Goal: Task Accomplishment & Management: Complete application form

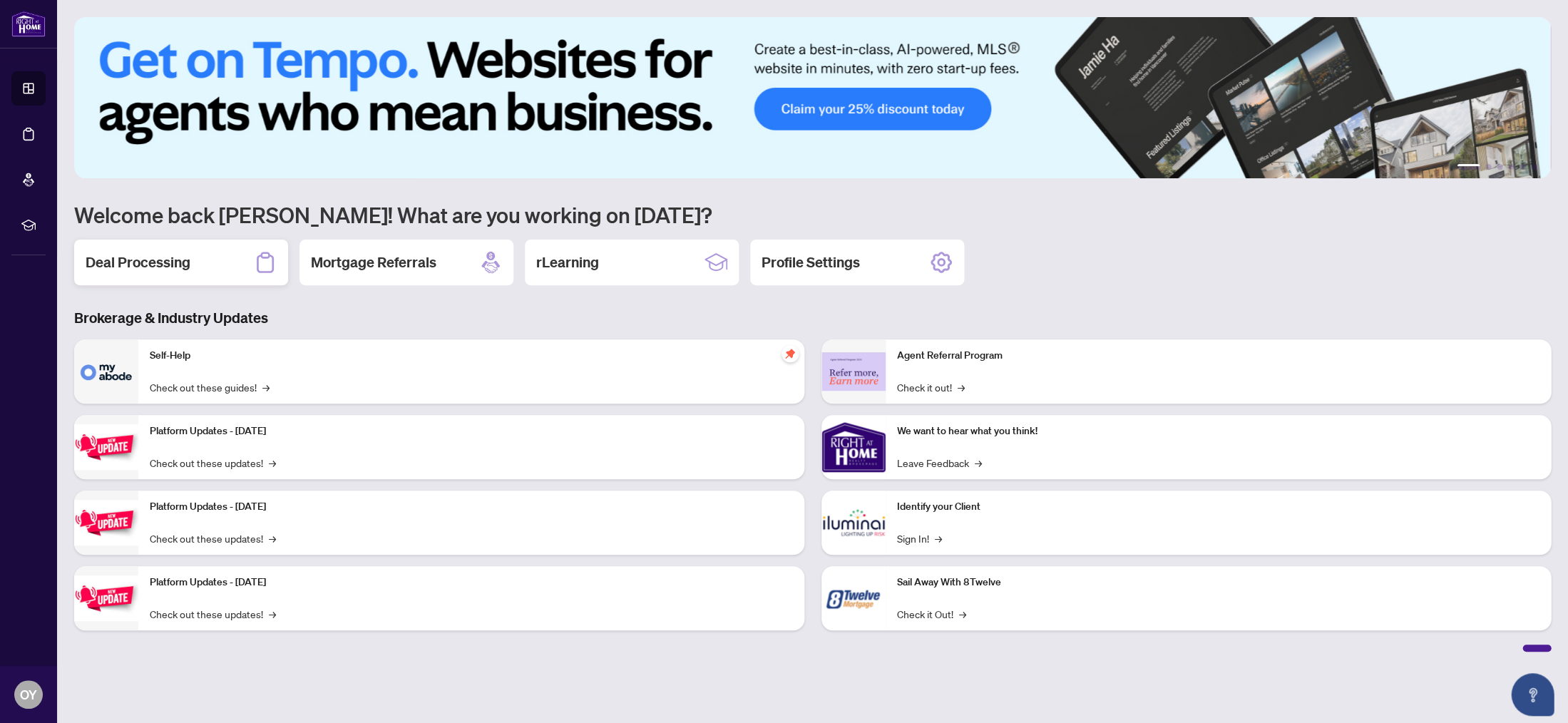
click at [130, 265] on h2 "Deal Processing" at bounding box center [137, 262] width 105 height 20
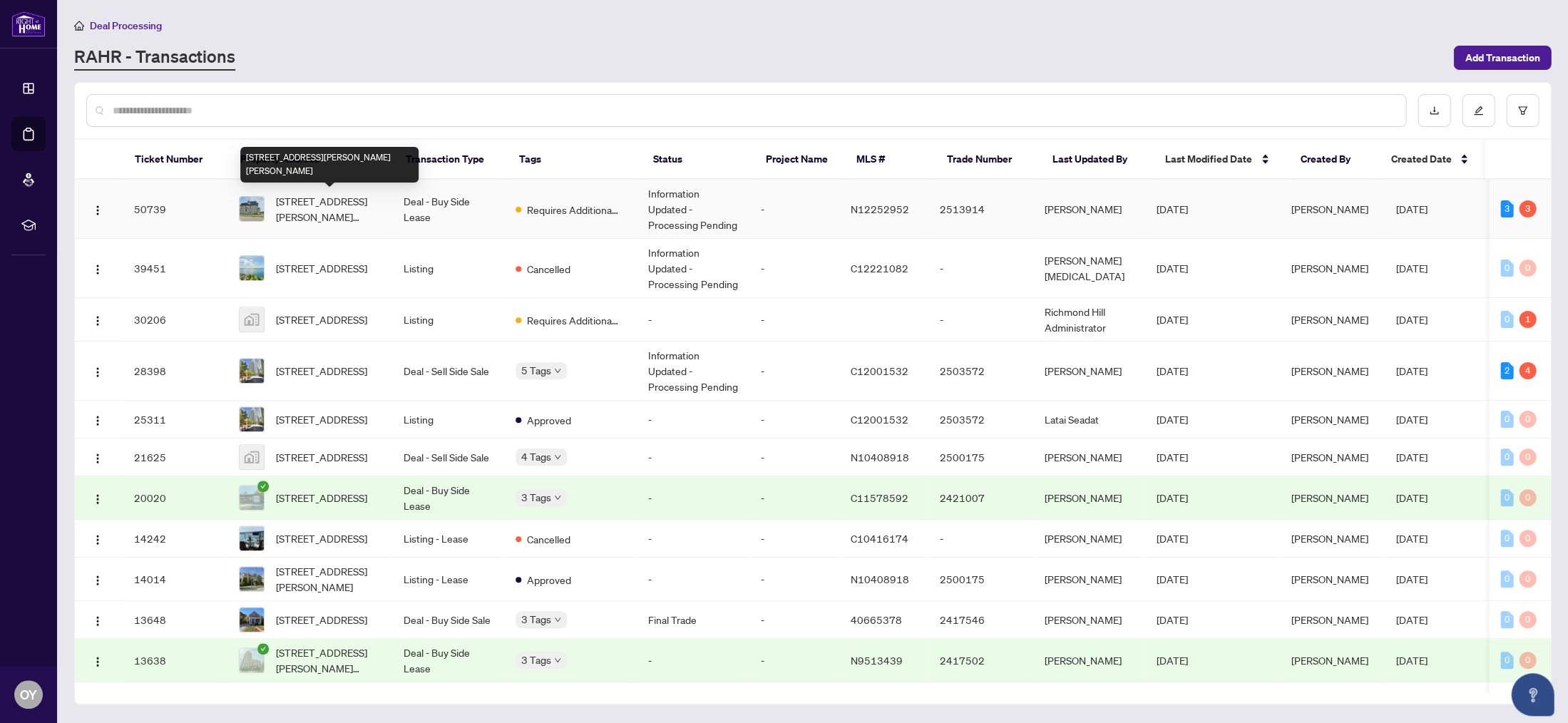
click at [313, 215] on span "[STREET_ADDRESS][PERSON_NAME][PERSON_NAME]" at bounding box center [328, 209] width 105 height 32
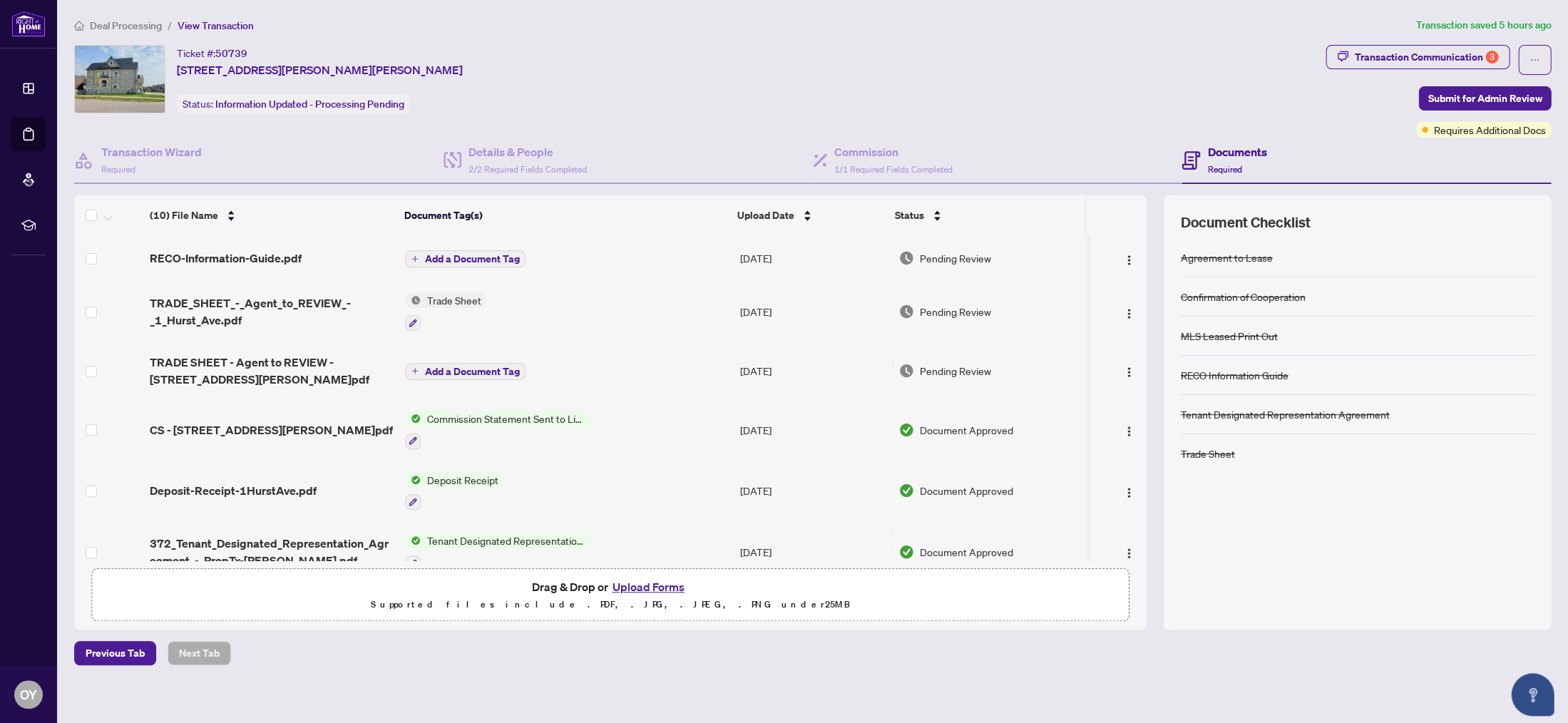
click at [632, 585] on button "Upload Forms" at bounding box center [648, 586] width 81 height 18
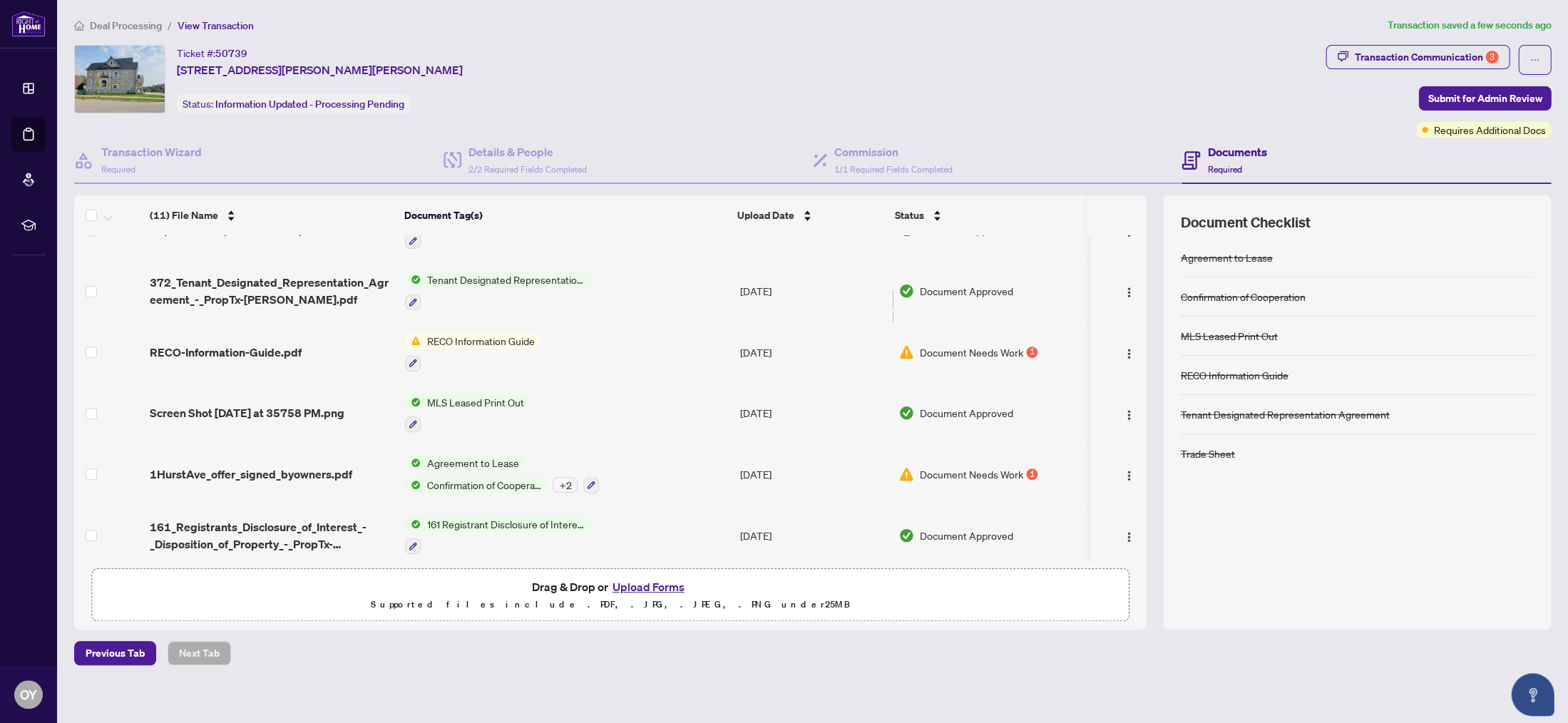
scroll to position [318, 0]
click at [562, 477] on div "+ 2" at bounding box center [565, 484] width 25 height 15
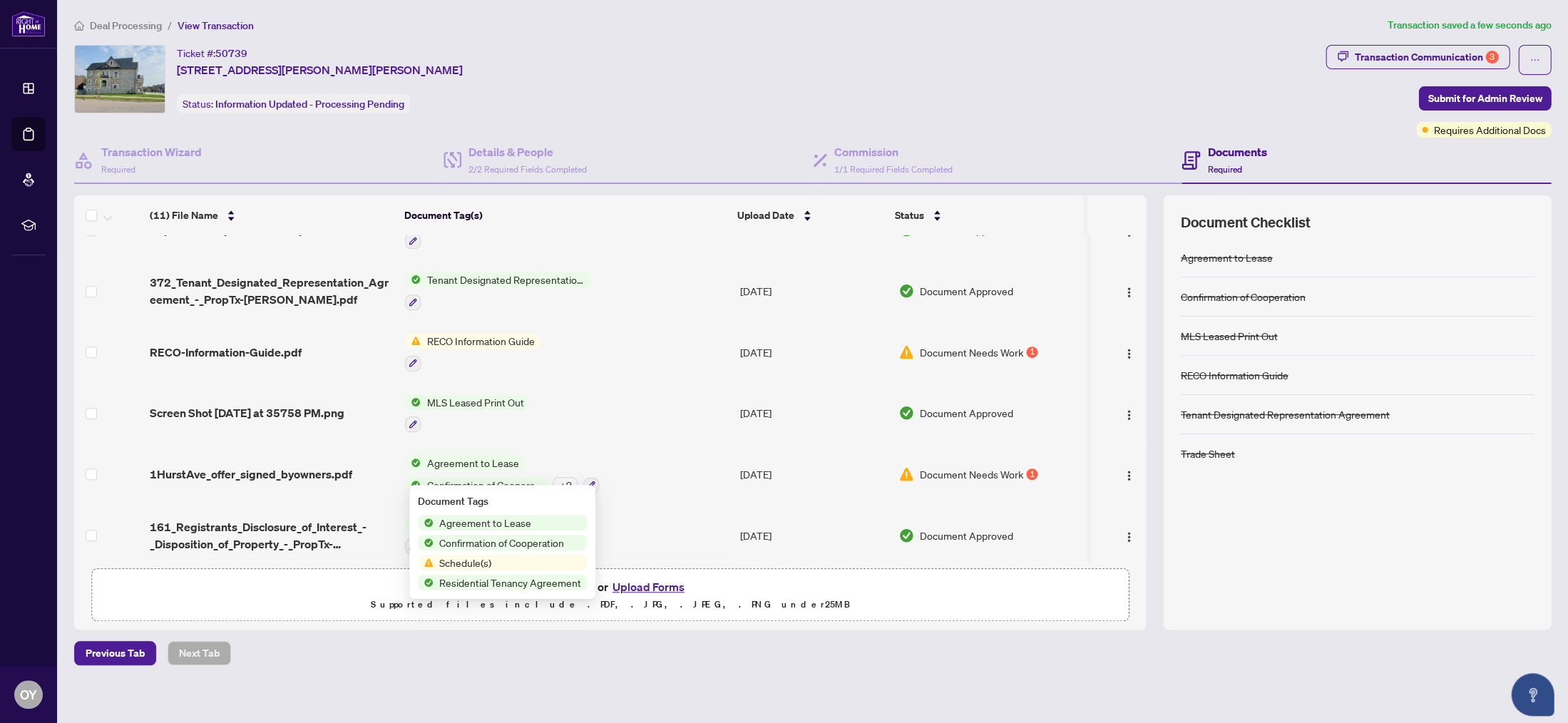
click at [562, 477] on div "+ 2" at bounding box center [565, 484] width 25 height 15
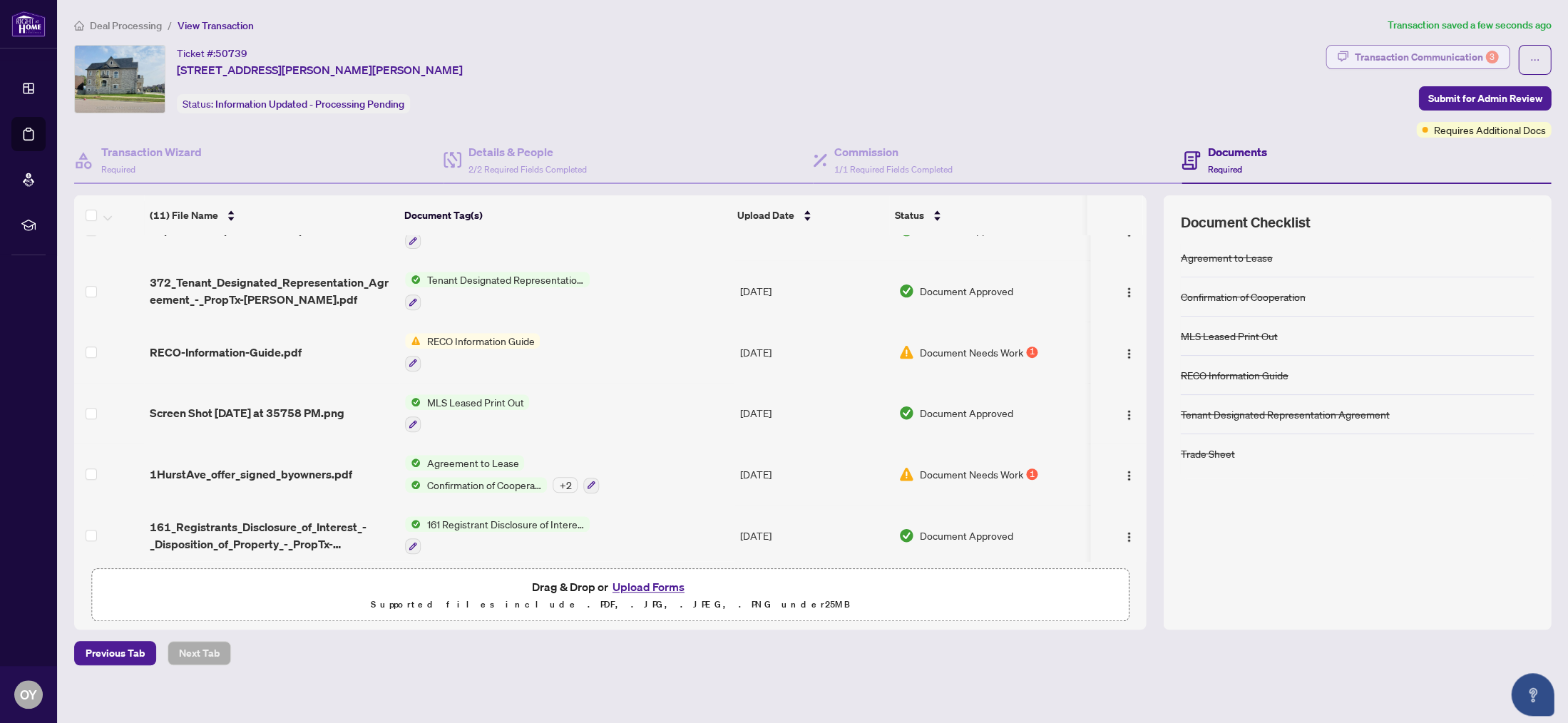
click at [1397, 50] on div "Transaction Communication 3" at bounding box center [1426, 57] width 144 height 23
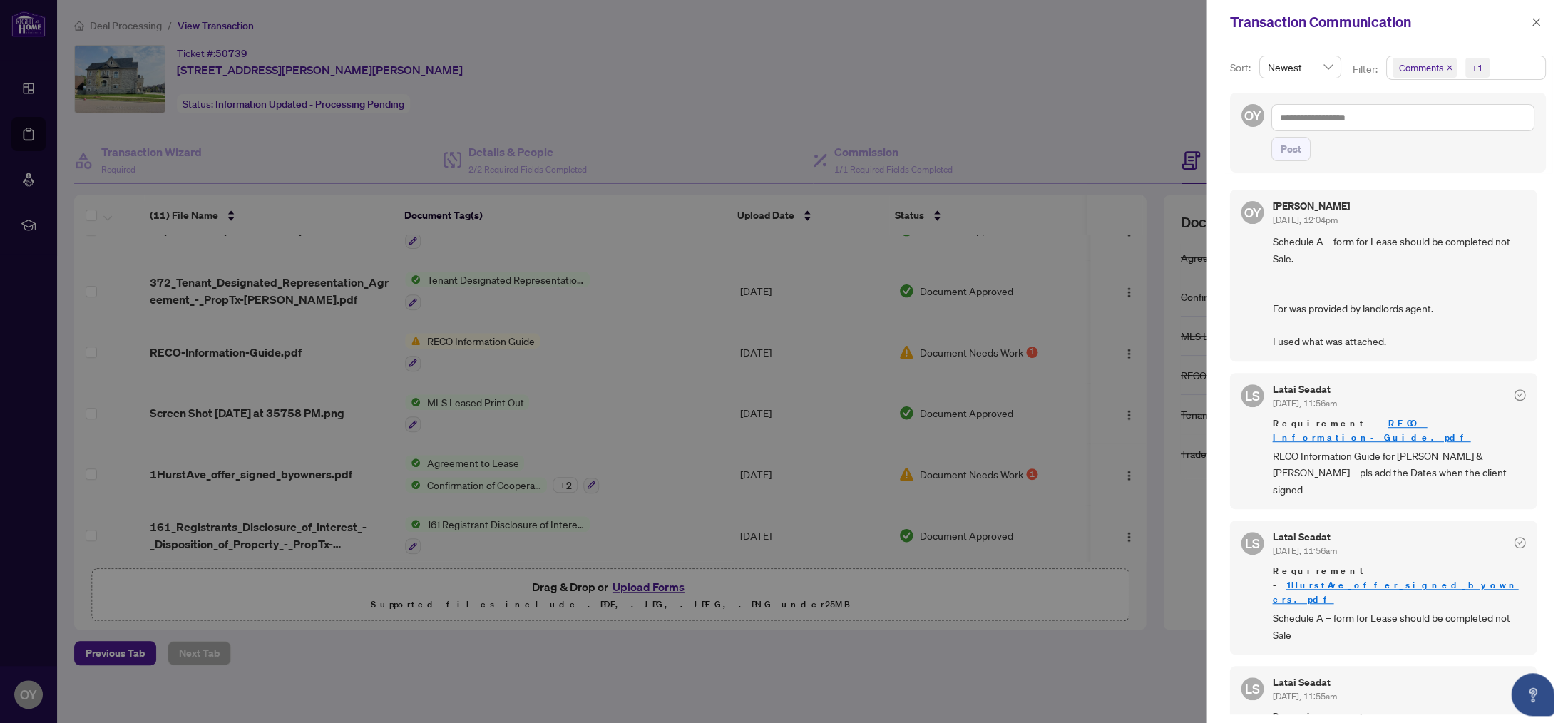
scroll to position [0, 0]
click at [1536, 12] on span "button" at bounding box center [1536, 22] width 10 height 23
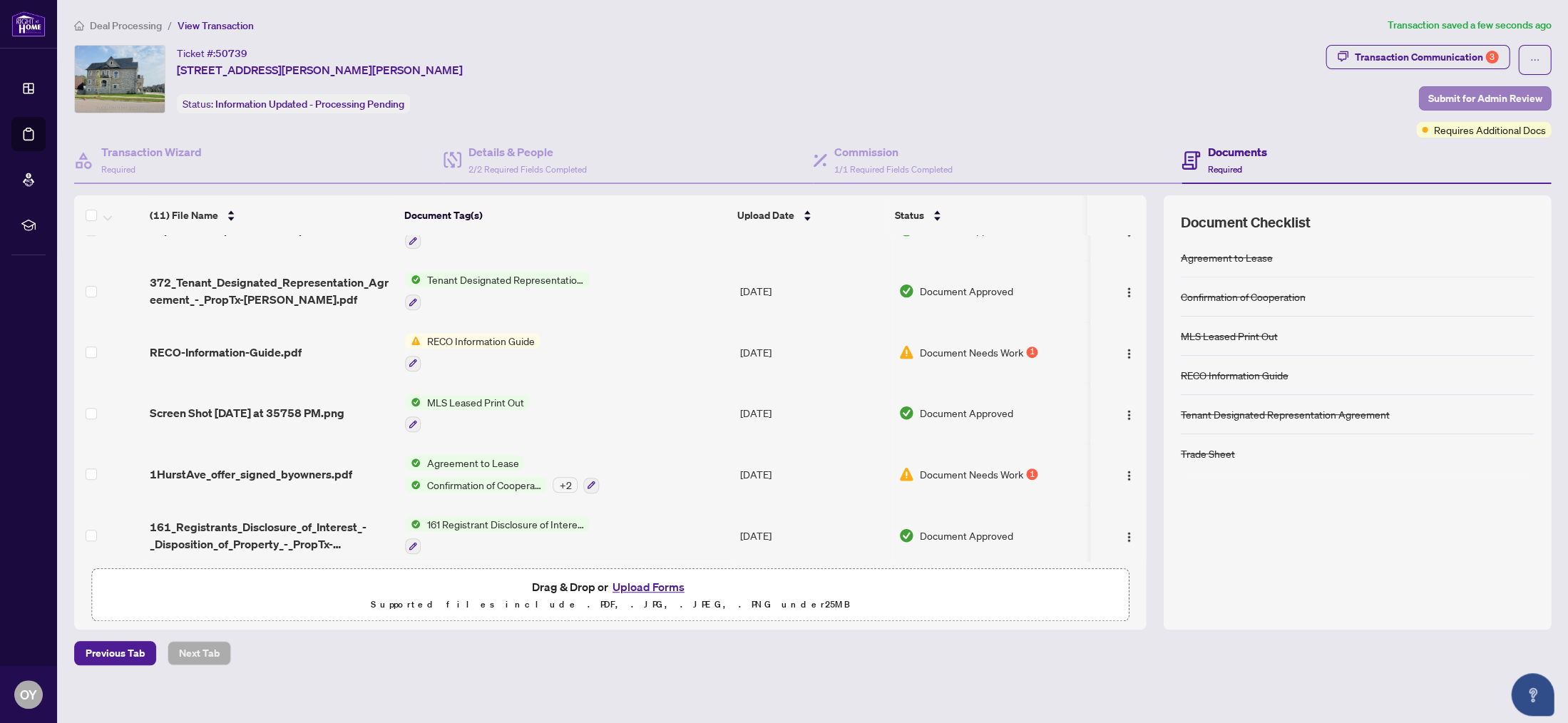
click at [1484, 98] on span "Submit for Admin Review" at bounding box center [1484, 98] width 114 height 23
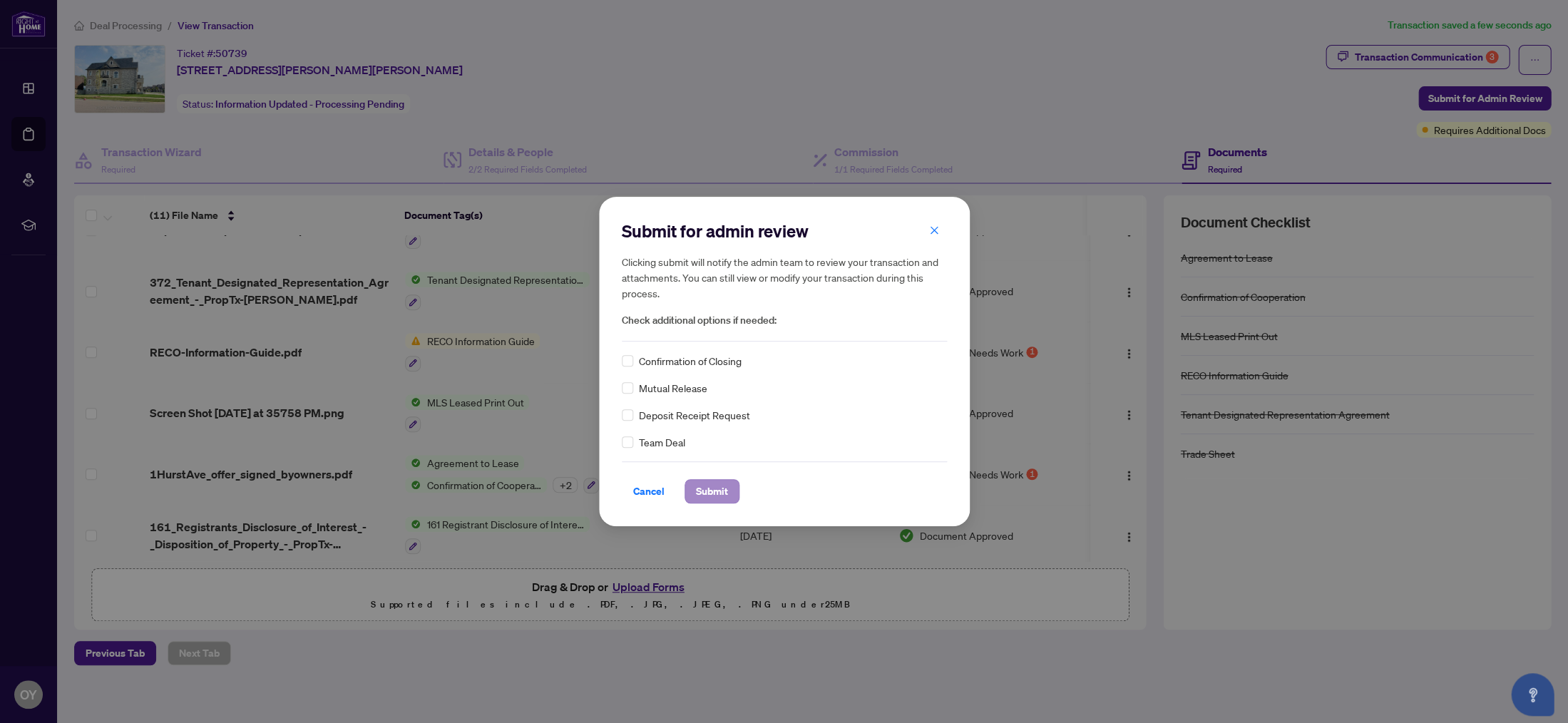
click at [703, 493] on span "Submit" at bounding box center [712, 491] width 32 height 23
